Goal: Register for event/course

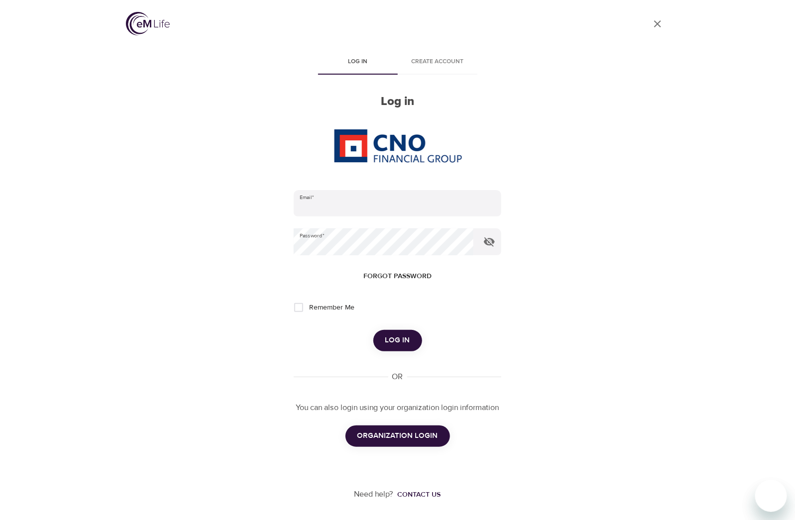
type input "[EMAIL_ADDRESS][DOMAIN_NAME]"
click at [420, 444] on button "ORGANIZATION LOGIN" at bounding box center [398, 436] width 105 height 21
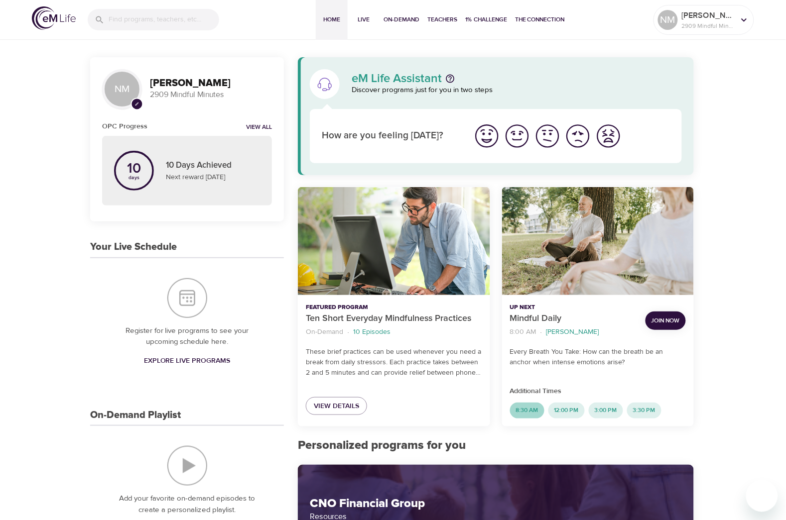
click at [523, 406] on span "8:30 AM" at bounding box center [527, 410] width 34 height 8
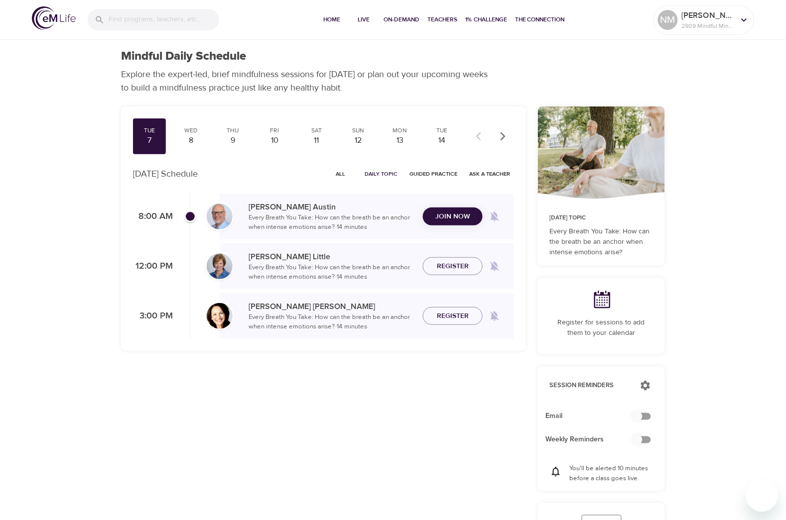
checkbox input "true"
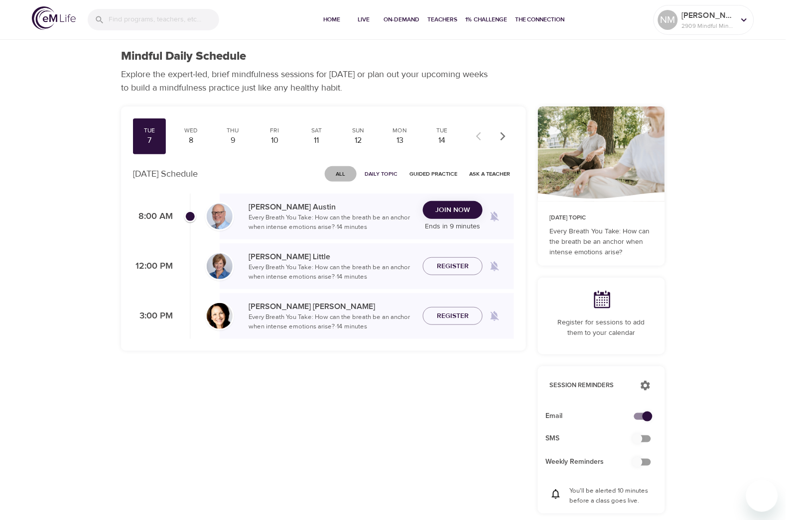
click at [347, 166] on button "All" at bounding box center [341, 173] width 32 height 15
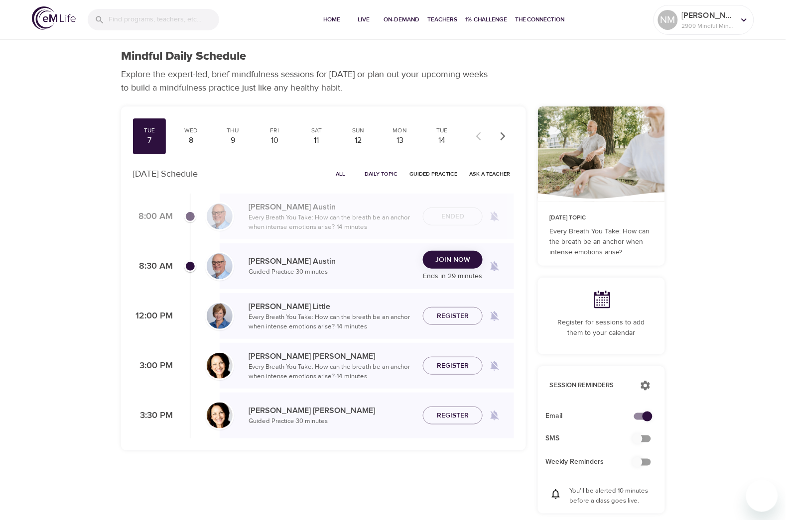
click at [448, 260] on span "Join Now" at bounding box center [452, 260] width 35 height 12
